Goal: Information Seeking & Learning: Learn about a topic

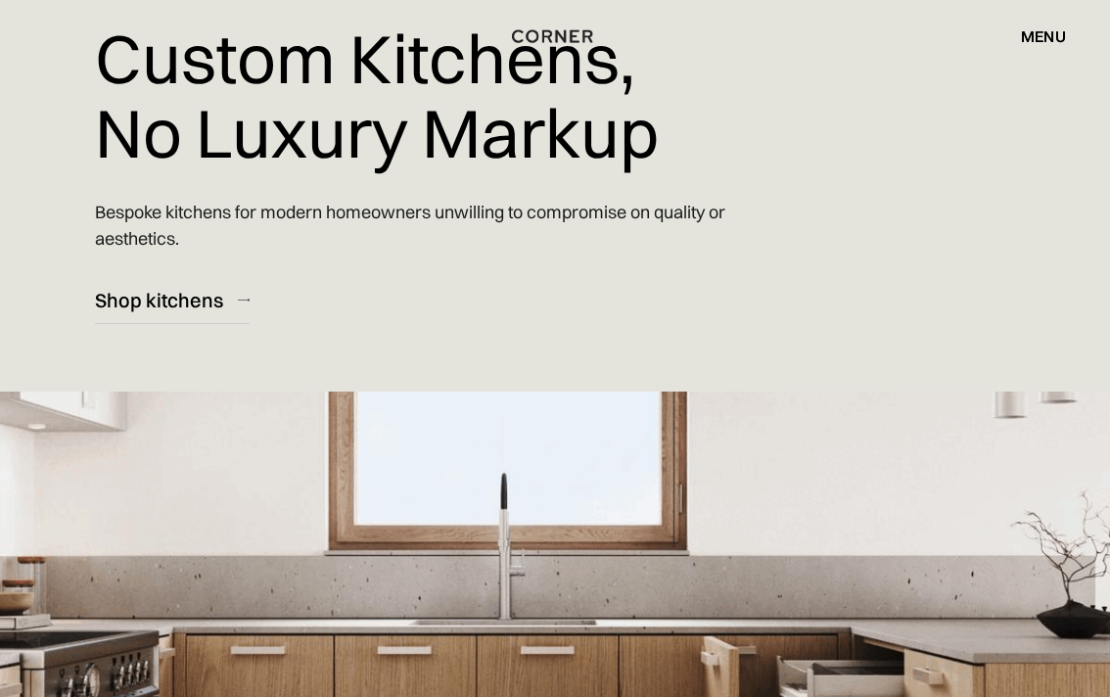
scroll to position [56, 0]
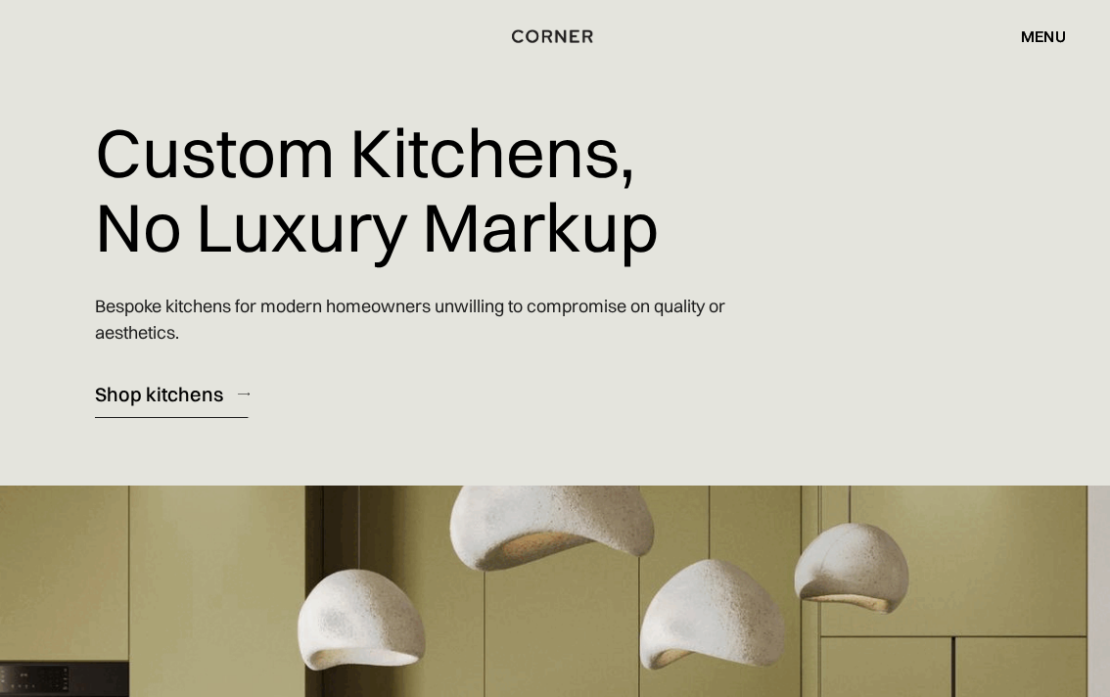
click at [170, 405] on div "Shop kitchens" at bounding box center [159, 394] width 128 height 26
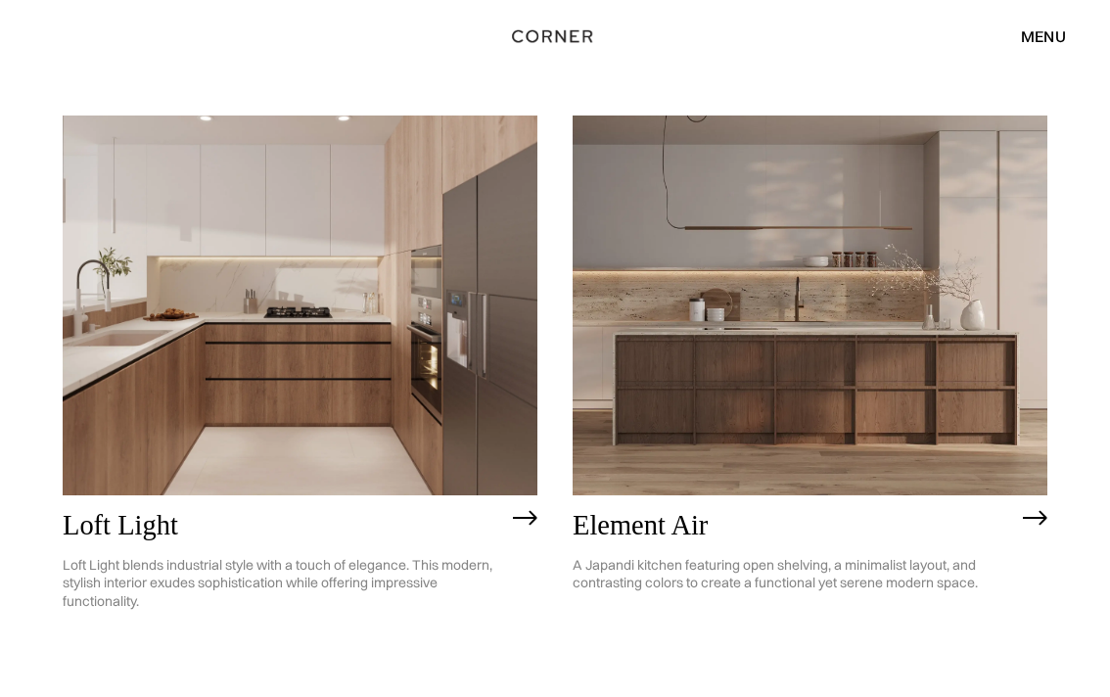
scroll to position [188, 0]
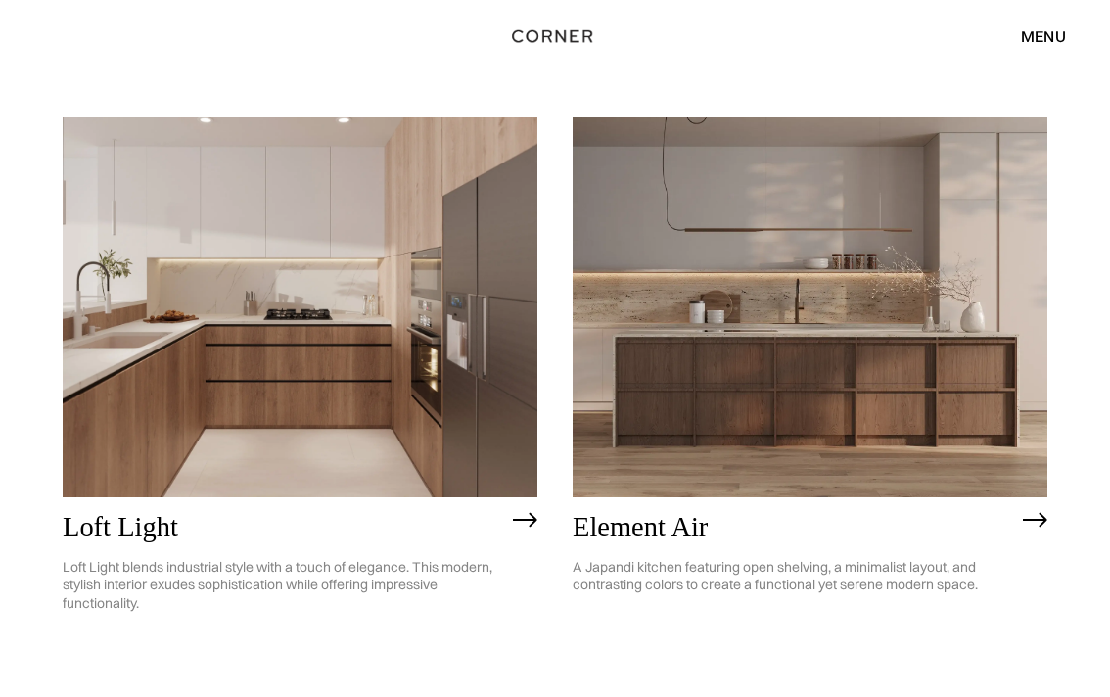
click at [839, 420] on img at bounding box center [809, 307] width 475 height 380
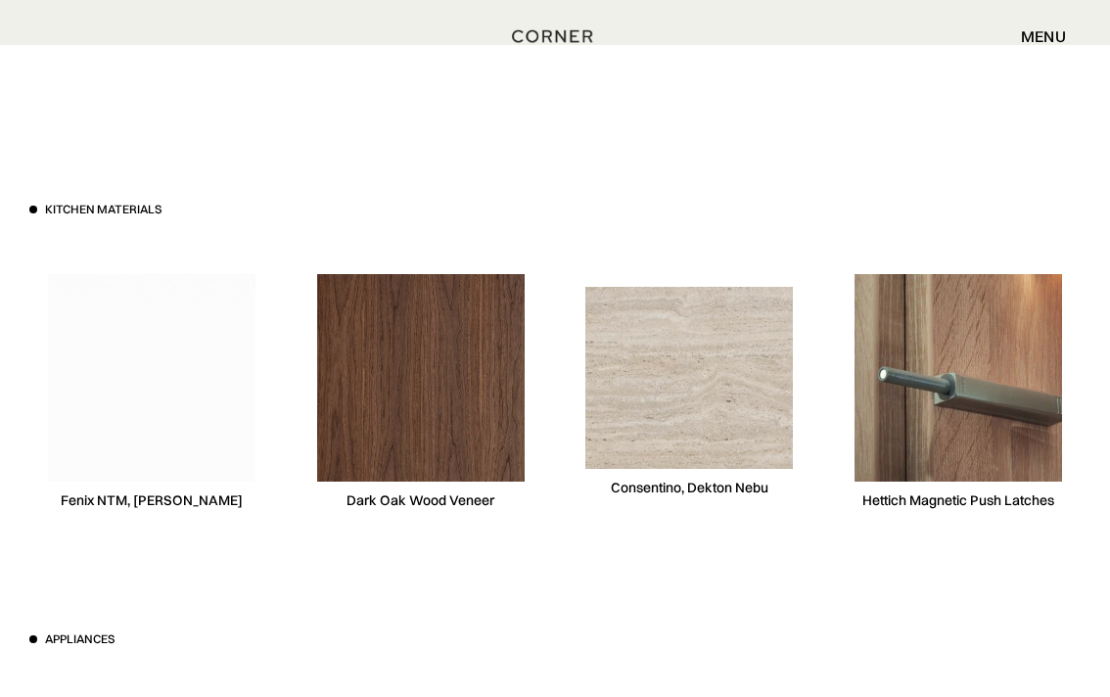
scroll to position [5426, 0]
click at [218, 406] on img at bounding box center [151, 376] width 207 height 207
click at [370, 406] on img at bounding box center [420, 376] width 207 height 207
click at [629, 410] on img at bounding box center [688, 377] width 207 height 182
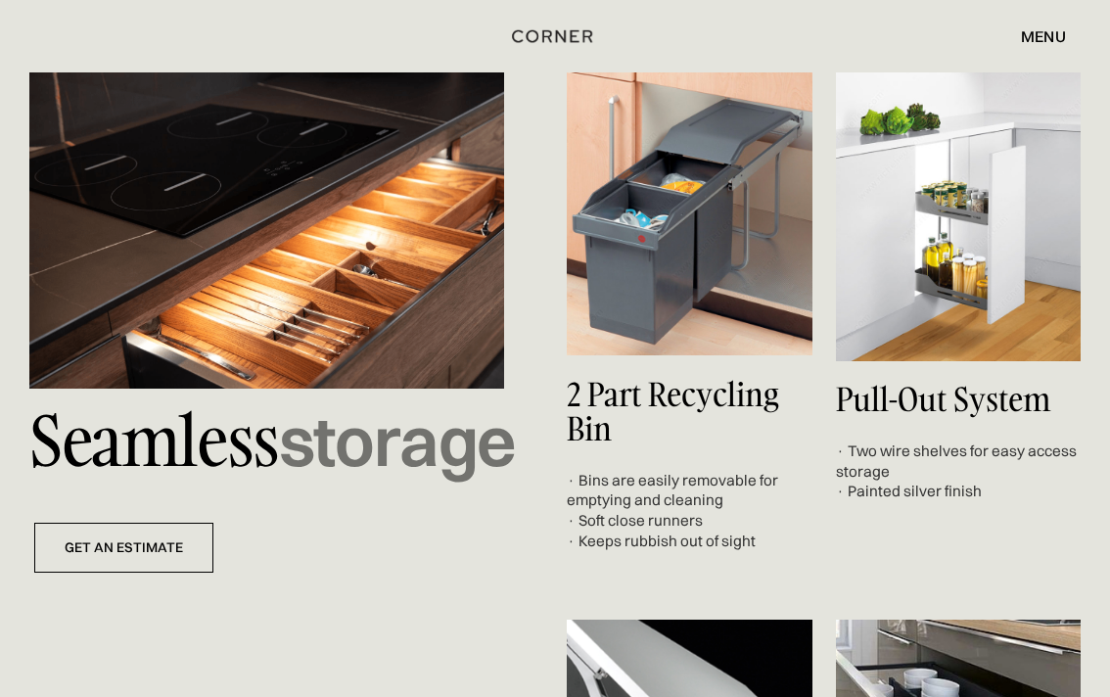
scroll to position [6727, 0]
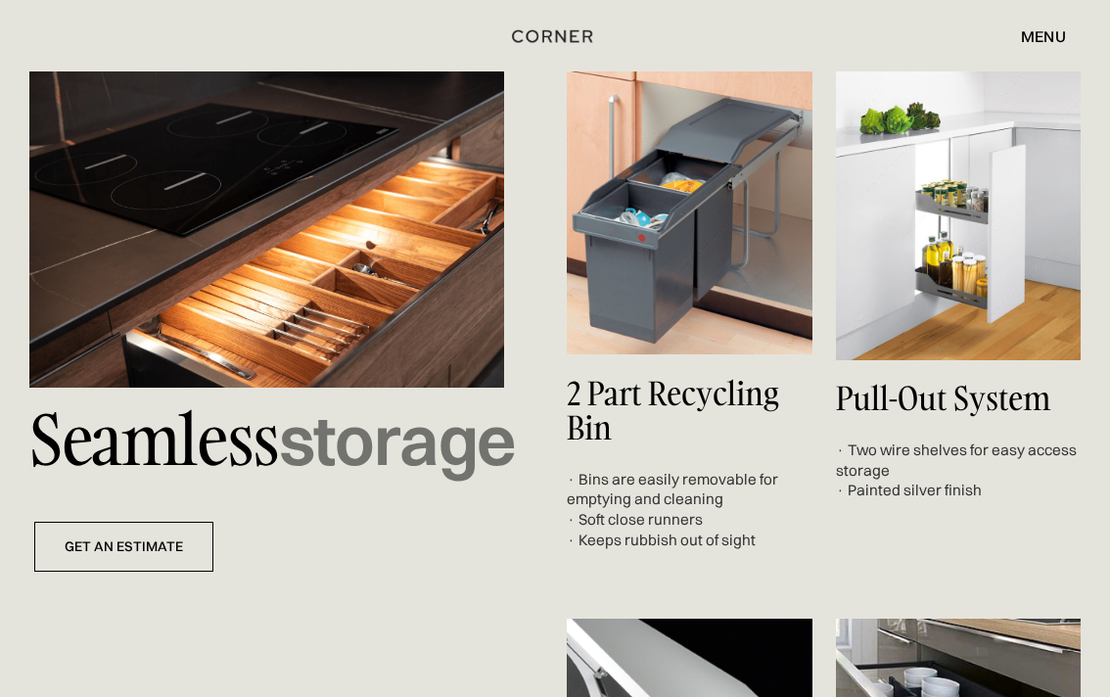
click at [372, 306] on img at bounding box center [266, 229] width 475 height 316
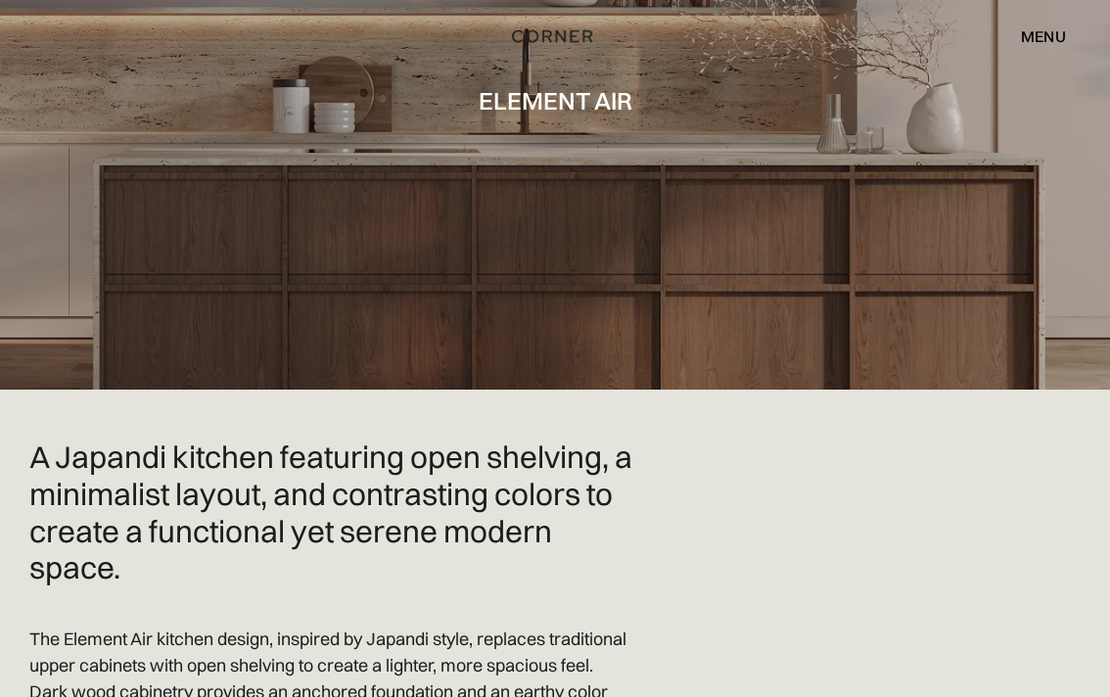
scroll to position [0, 0]
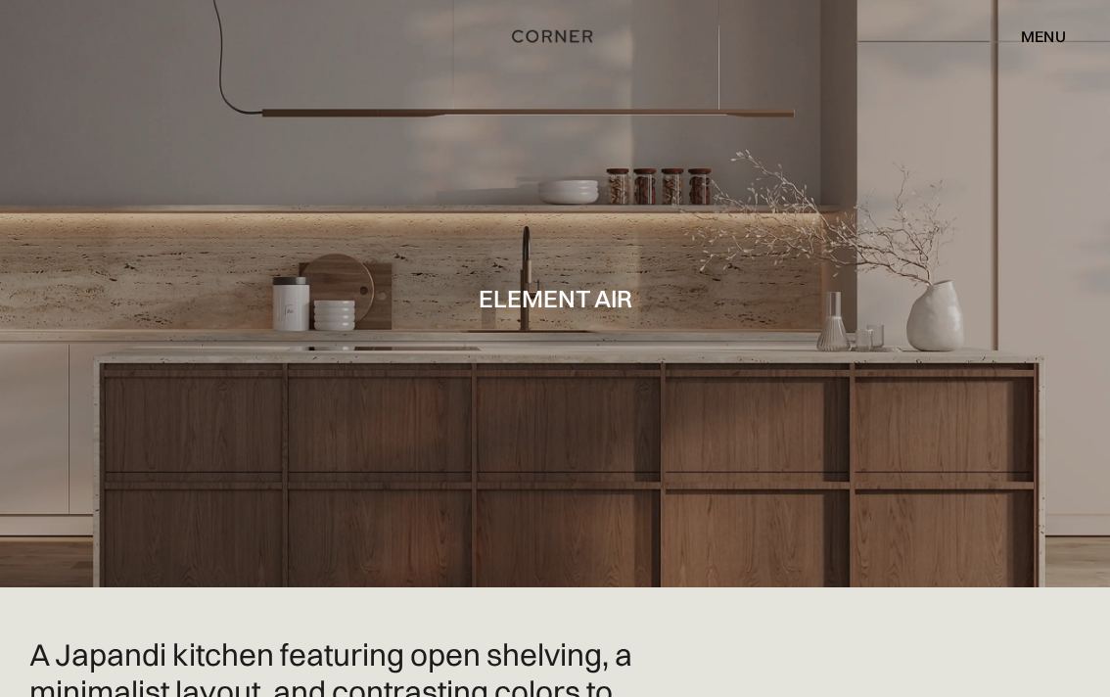
click at [1048, 36] on div "menu" at bounding box center [1042, 36] width 45 height 16
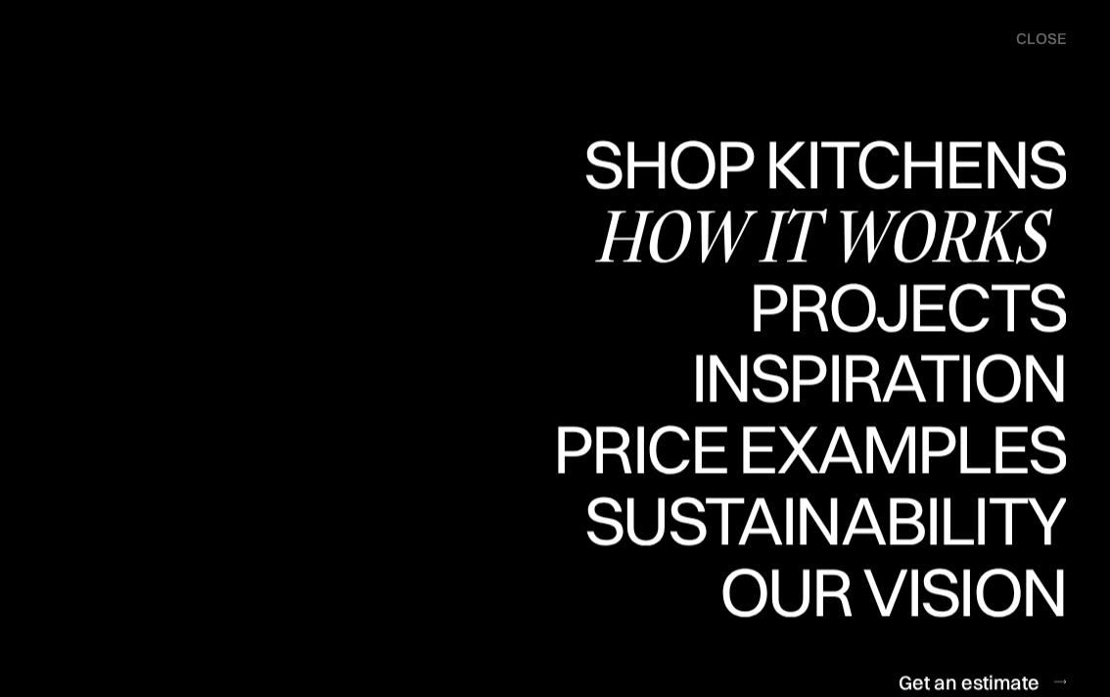
click at [942, 226] on div "How it works" at bounding box center [830, 235] width 472 height 68
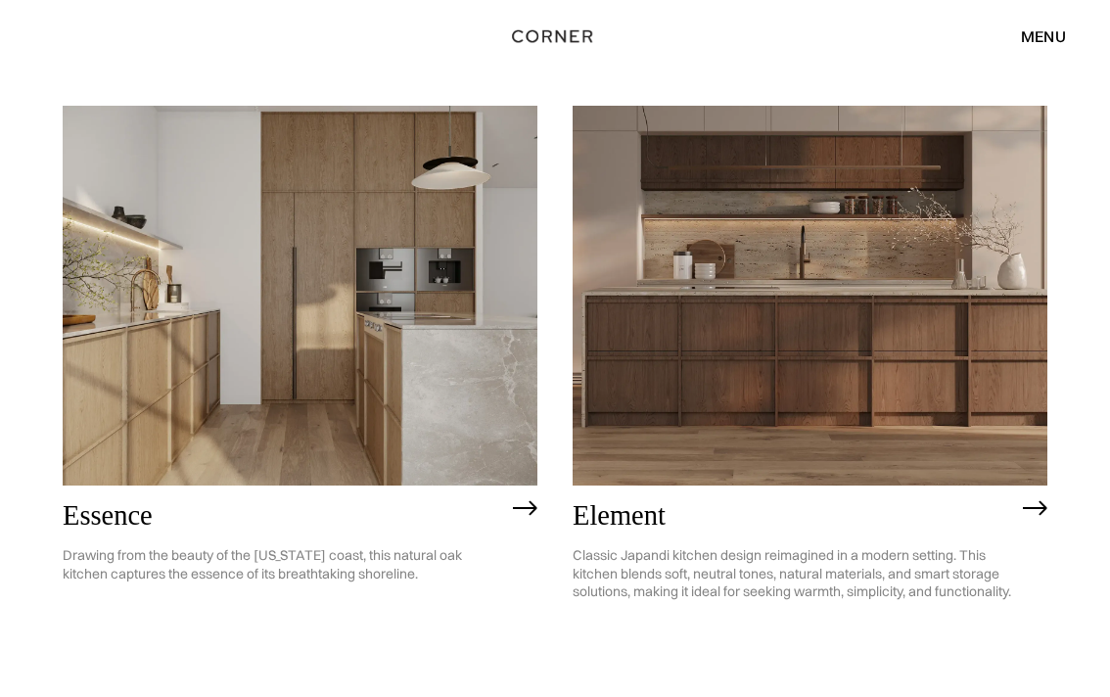
scroll to position [1601, 0]
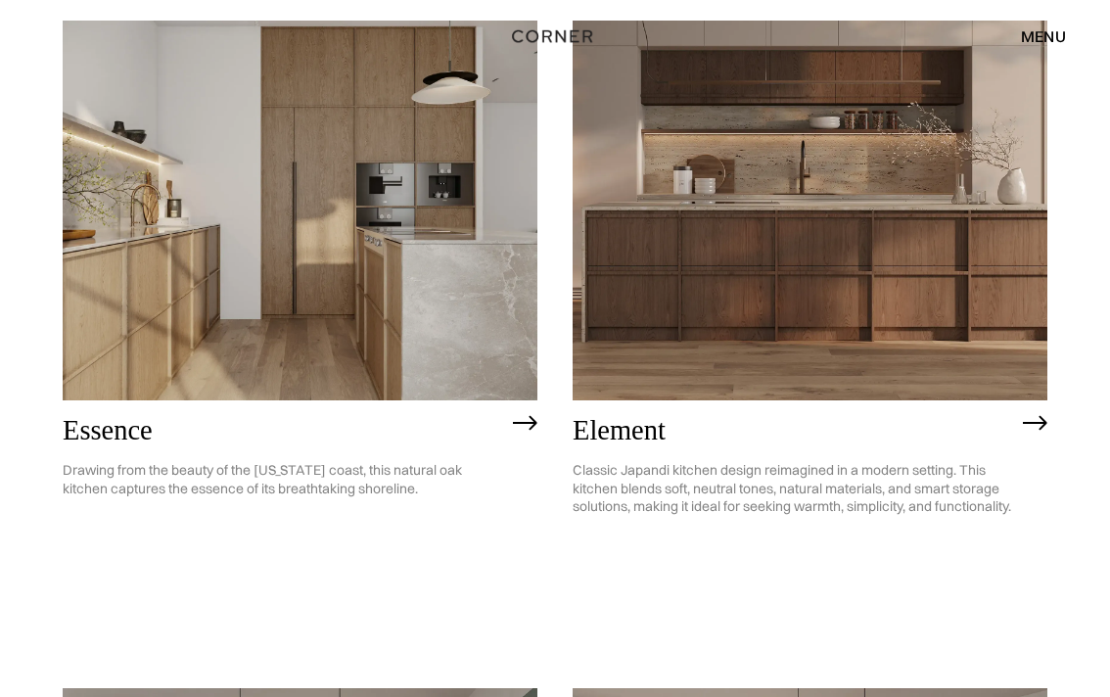
click at [122, 332] on img at bounding box center [300, 211] width 475 height 380
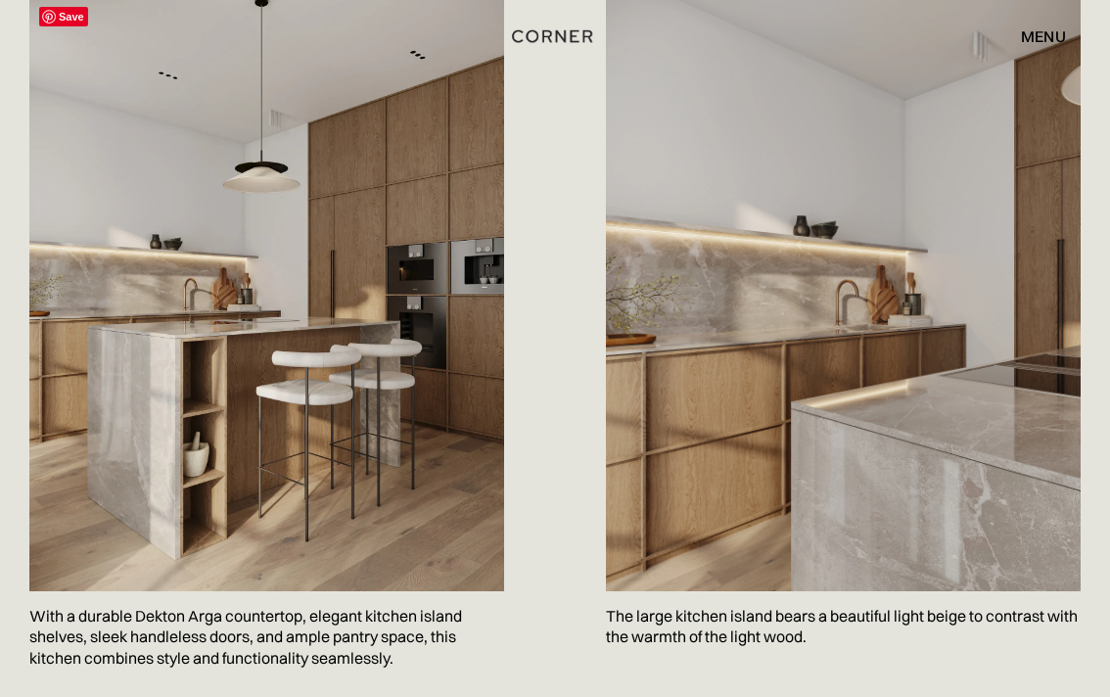
scroll to position [1089, 0]
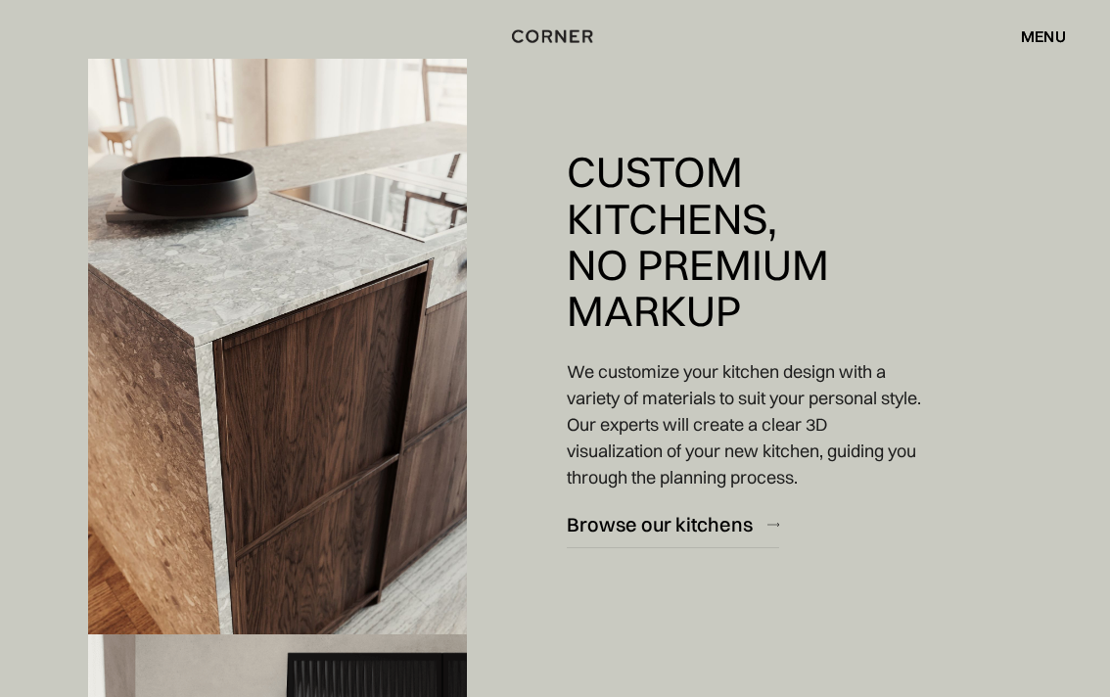
scroll to position [2248, 0]
click at [372, 350] on img at bounding box center [277, 348] width 379 height 579
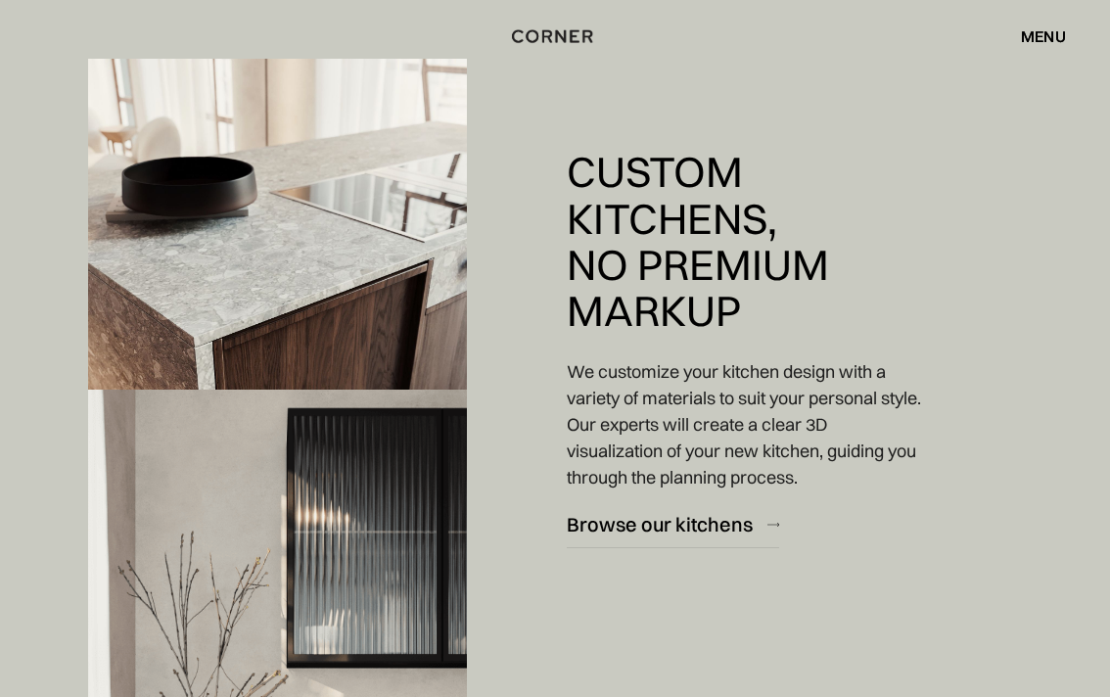
scroll to position [2494, 0]
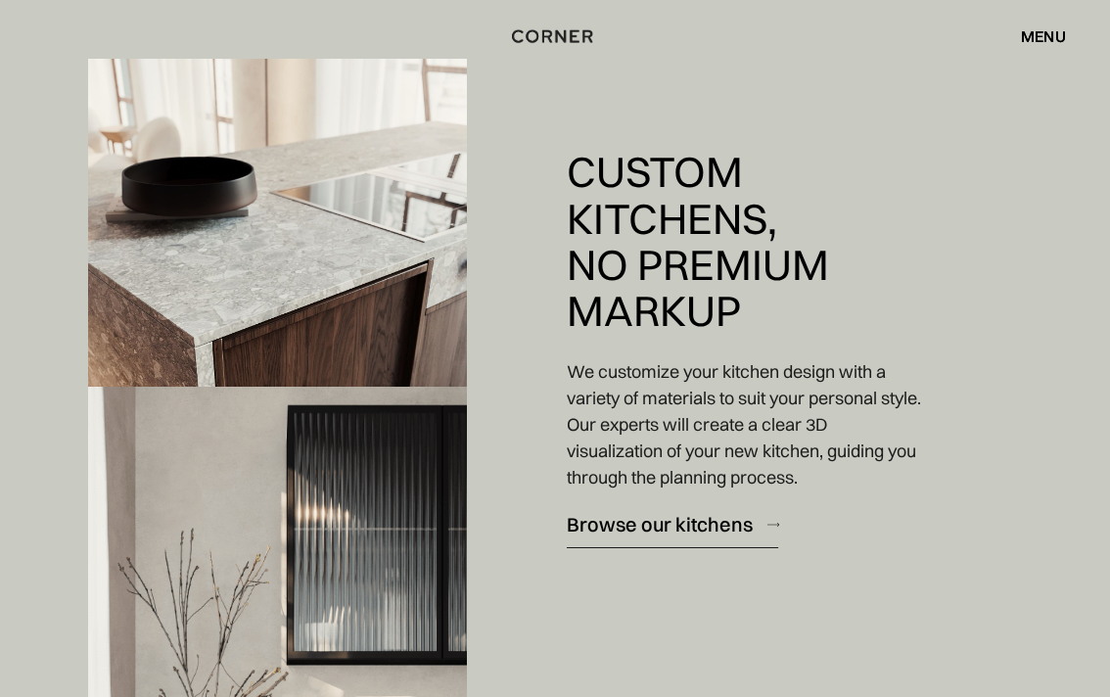
click at [684, 523] on div "Browse our kitchens" at bounding box center [660, 524] width 186 height 26
